Goal: Navigation & Orientation: Find specific page/section

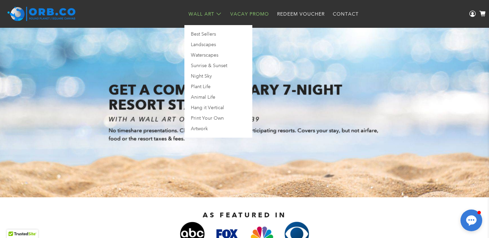
click at [200, 12] on link "Wall Art" at bounding box center [205, 14] width 42 height 18
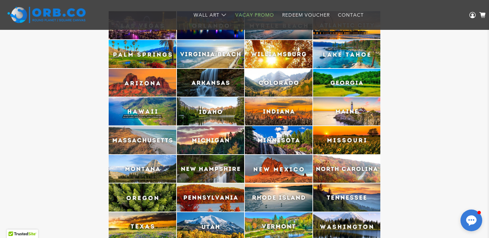
scroll to position [1642, 0]
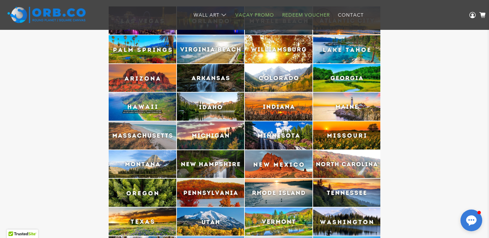
click at [297, 14] on link "Redeem Voucher" at bounding box center [306, 15] width 56 height 18
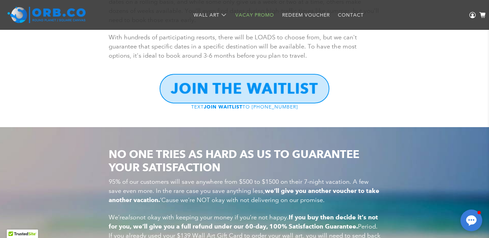
scroll to position [1309, 0]
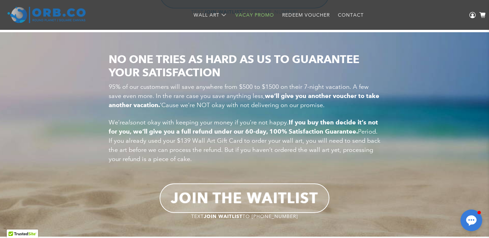
click at [55, 14] on img at bounding box center [46, 15] width 78 height 16
